Goal: Navigation & Orientation: Find specific page/section

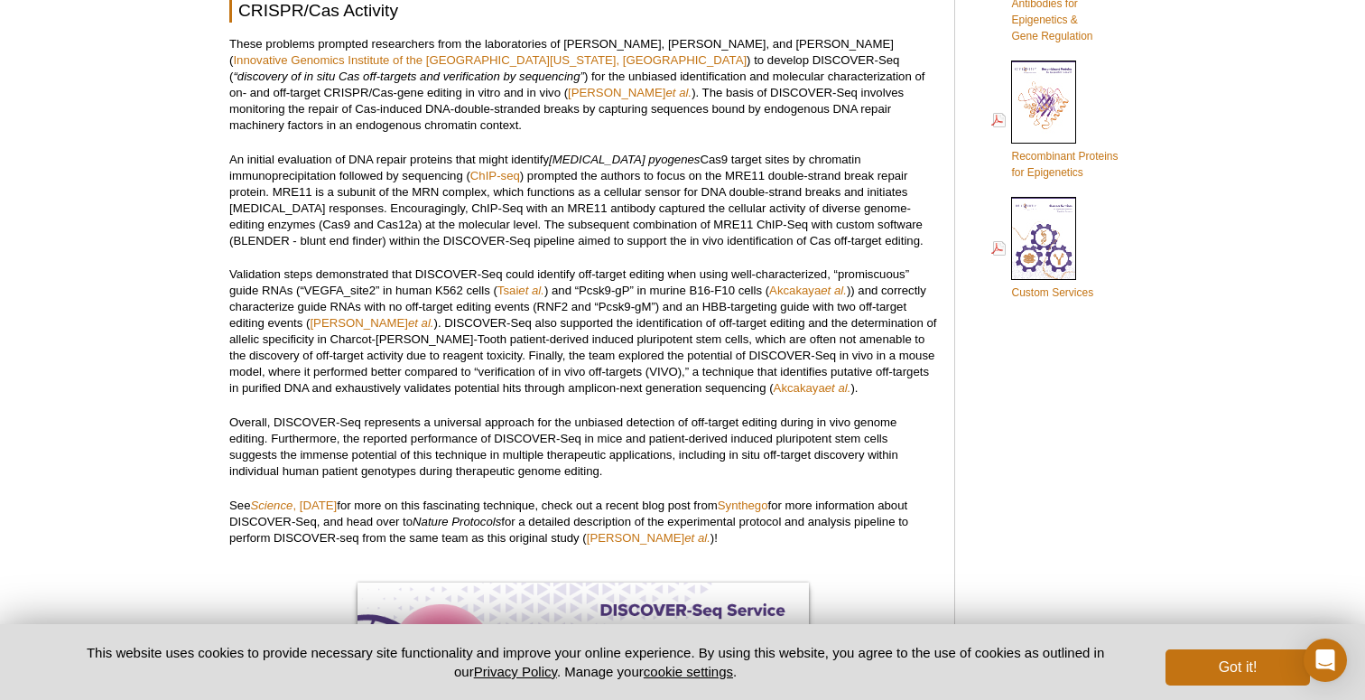
scroll to position [1126, 0]
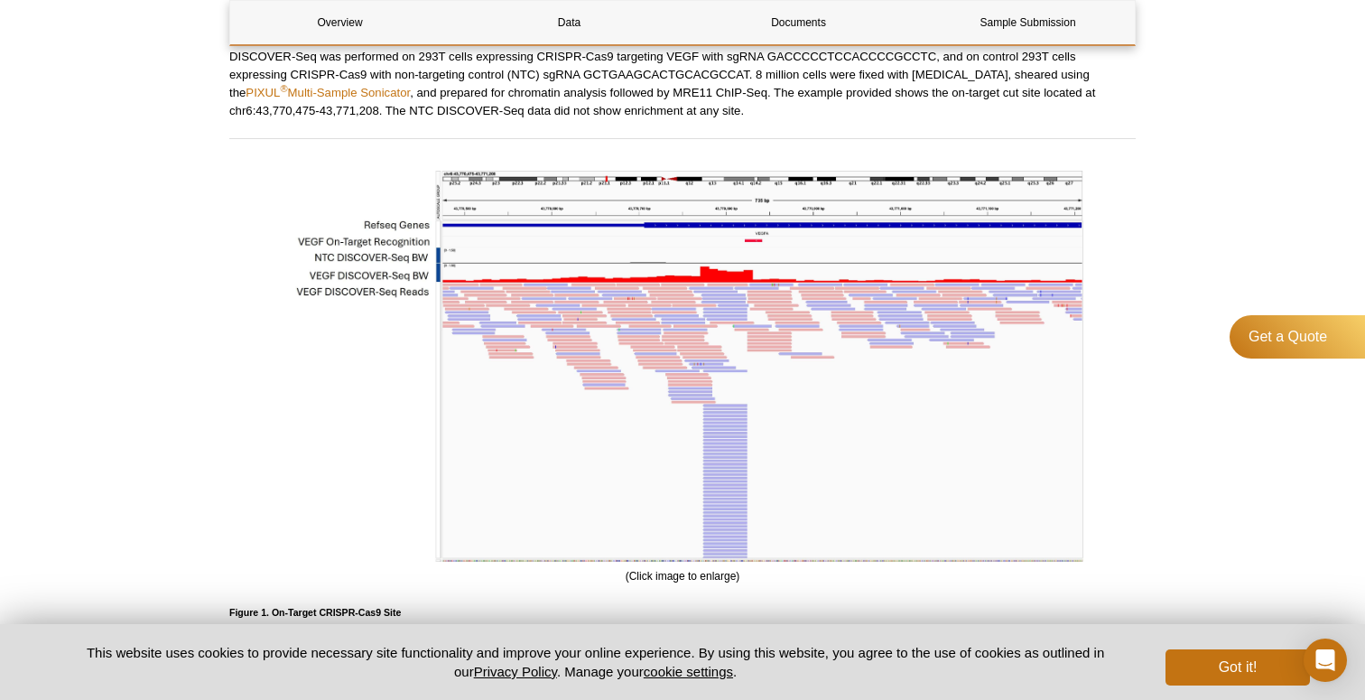
scroll to position [1296, 0]
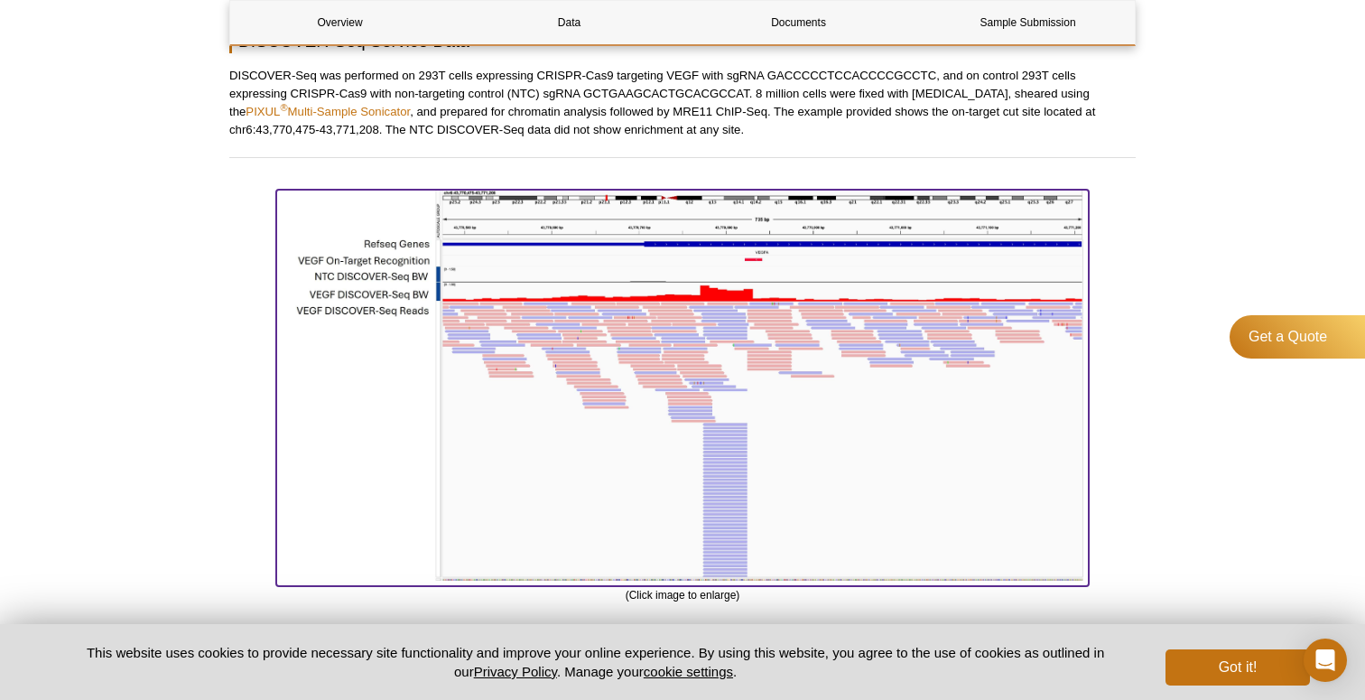
click at [380, 271] on img at bounding box center [682, 385] width 813 height 391
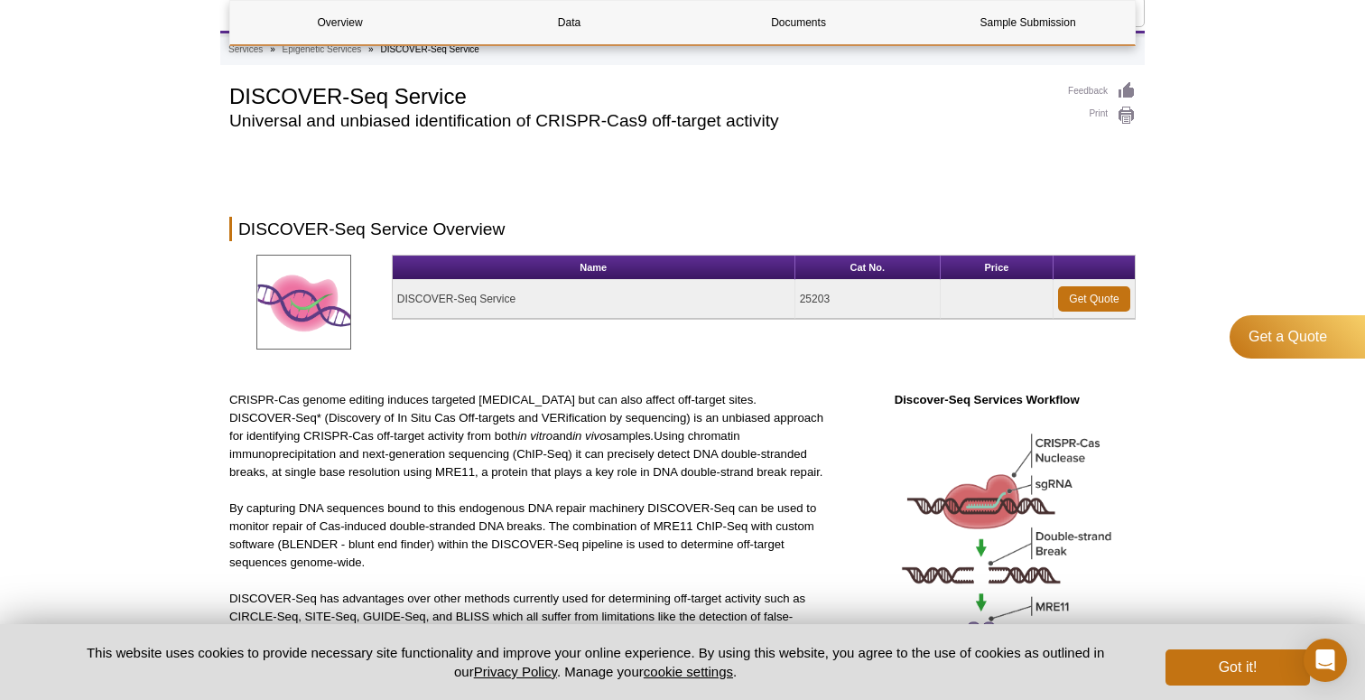
scroll to position [0, 0]
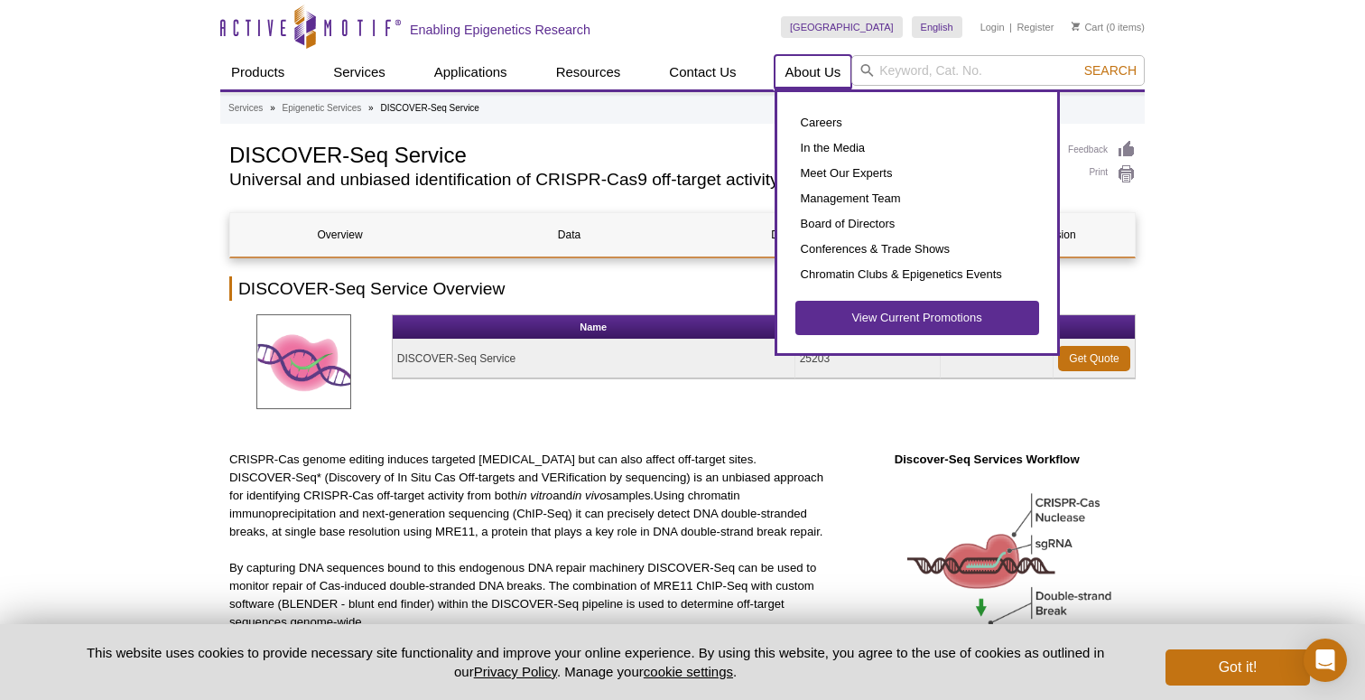
click at [796, 65] on link "About Us" at bounding box center [814, 72] width 78 height 34
